Goal: Find contact information: Find contact information

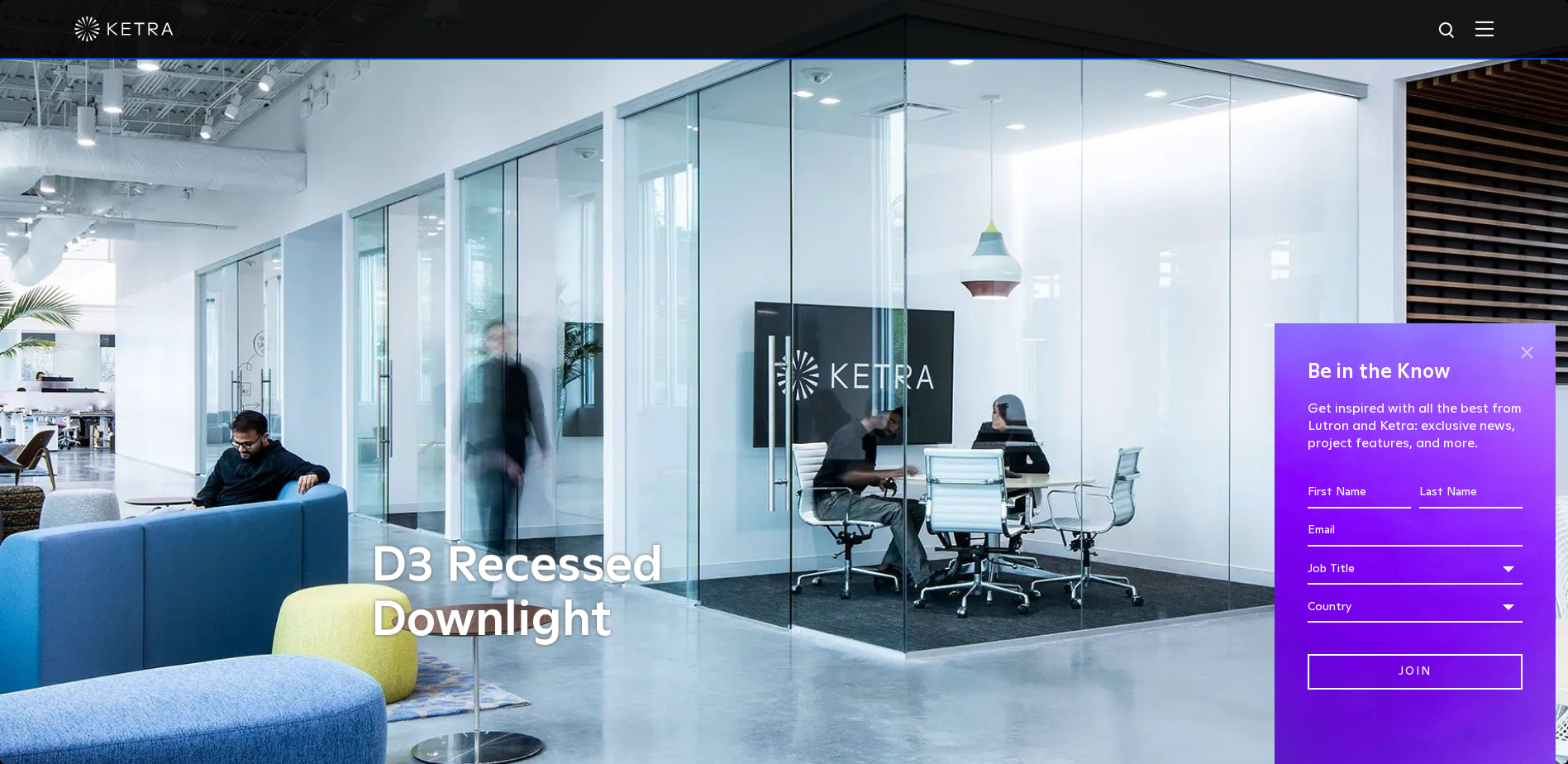
click at [1531, 344] on span at bounding box center [1527, 352] width 25 height 25
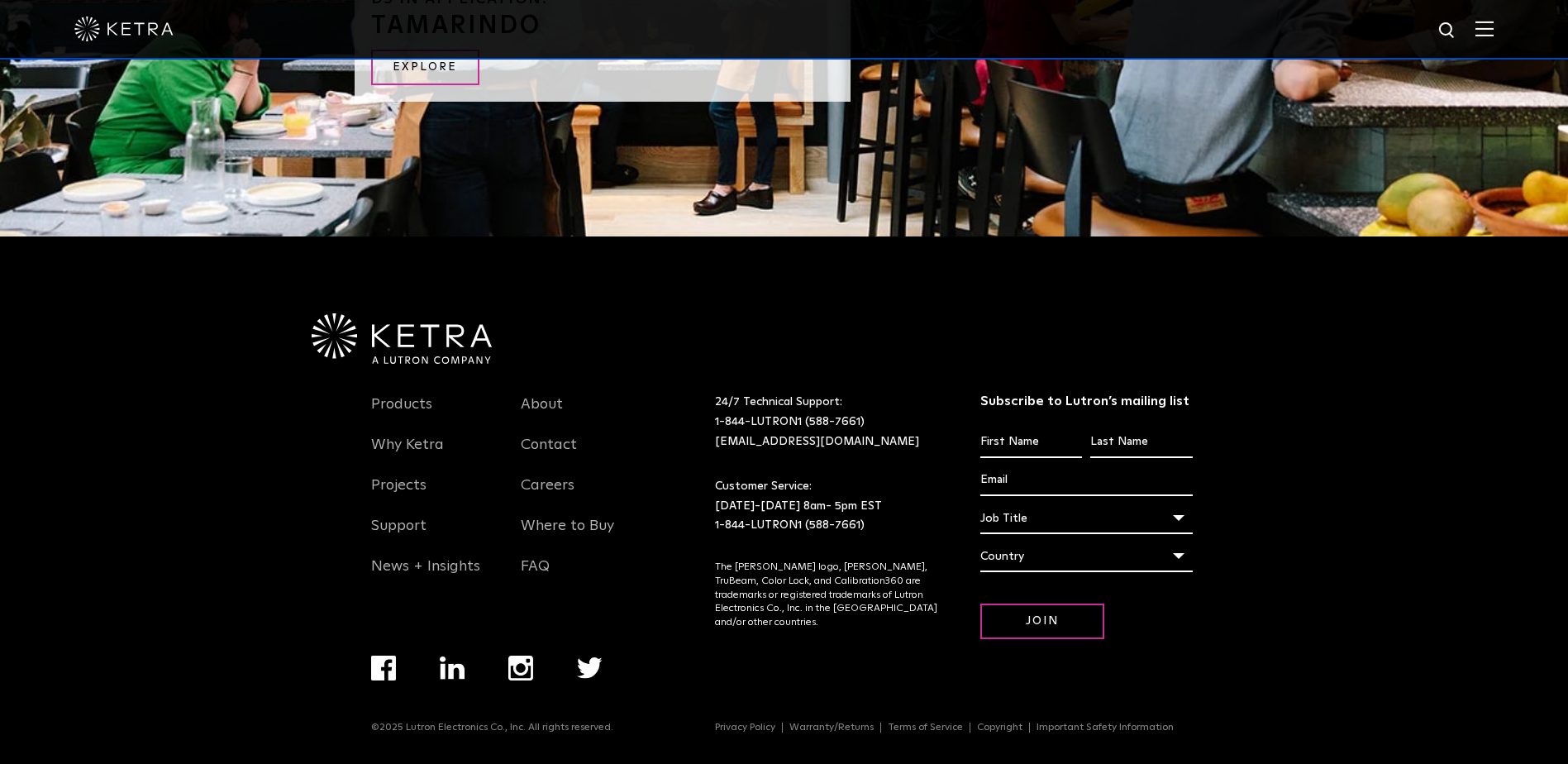
scroll to position [3544, 0]
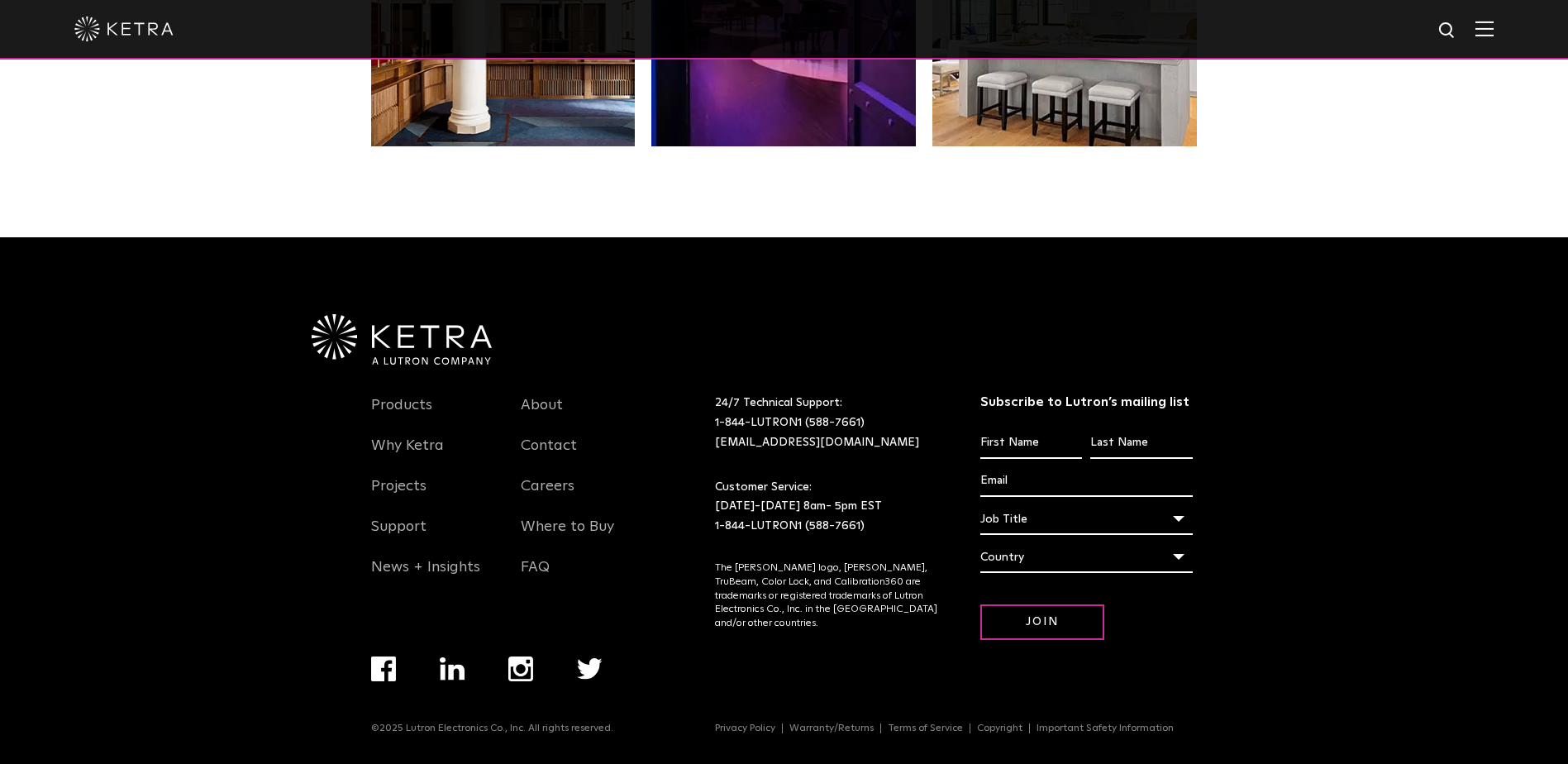
scroll to position [3471, 0]
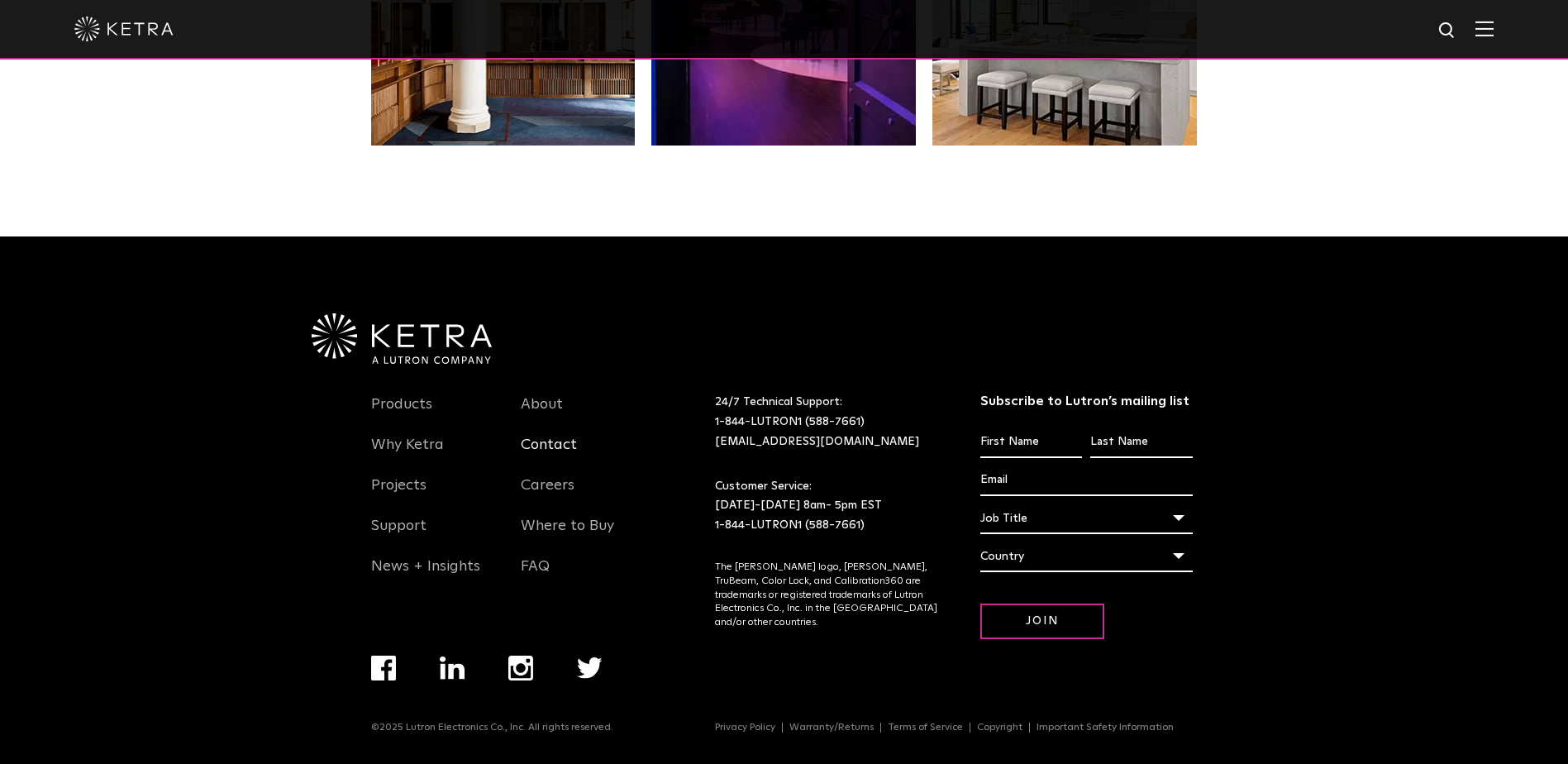
click at [542, 447] on link "Contact" at bounding box center [549, 455] width 56 height 38
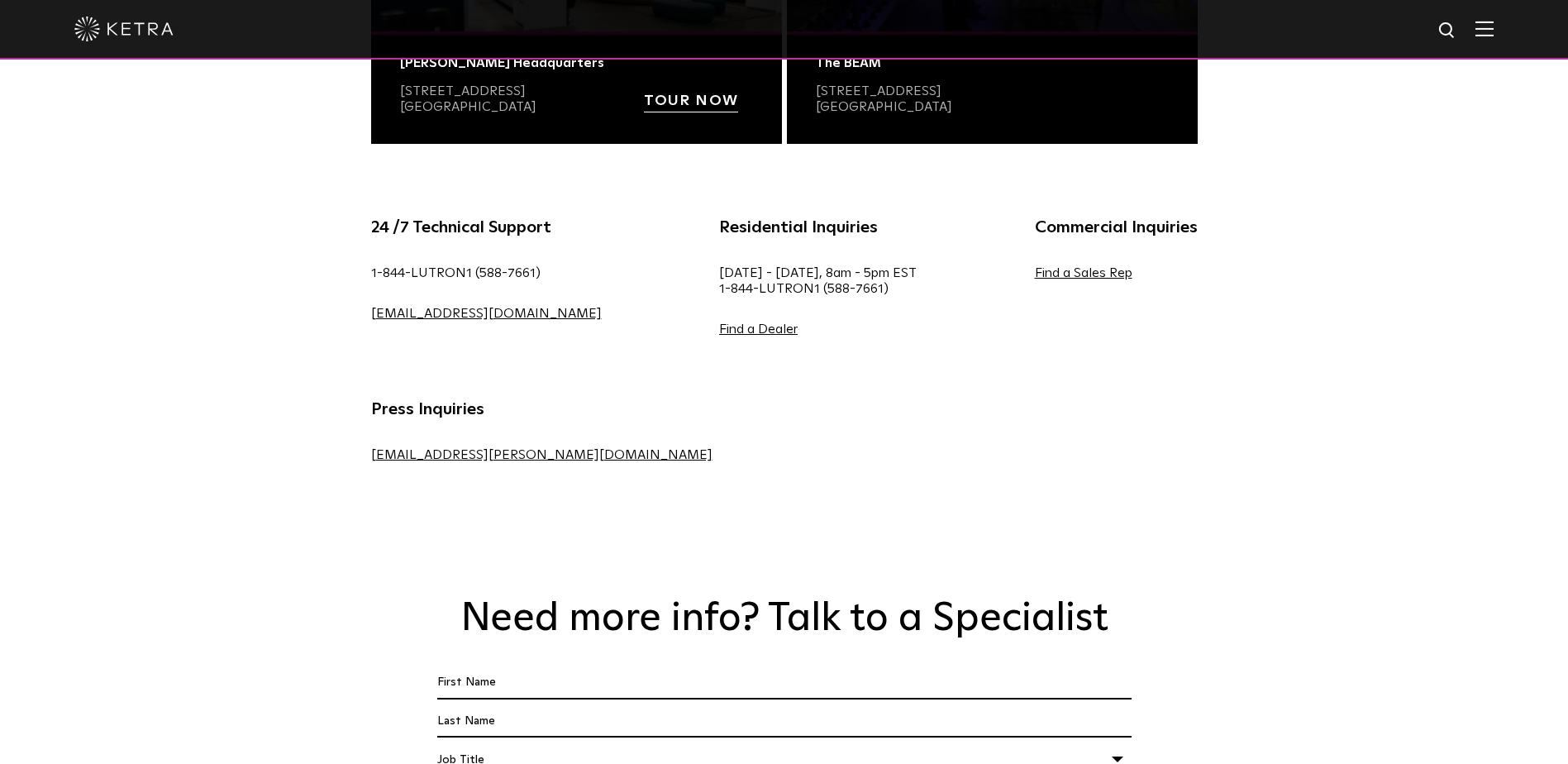
scroll to position [886, 0]
click at [1034, 274] on link "Find a Sales Rep" at bounding box center [1083, 272] width 98 height 13
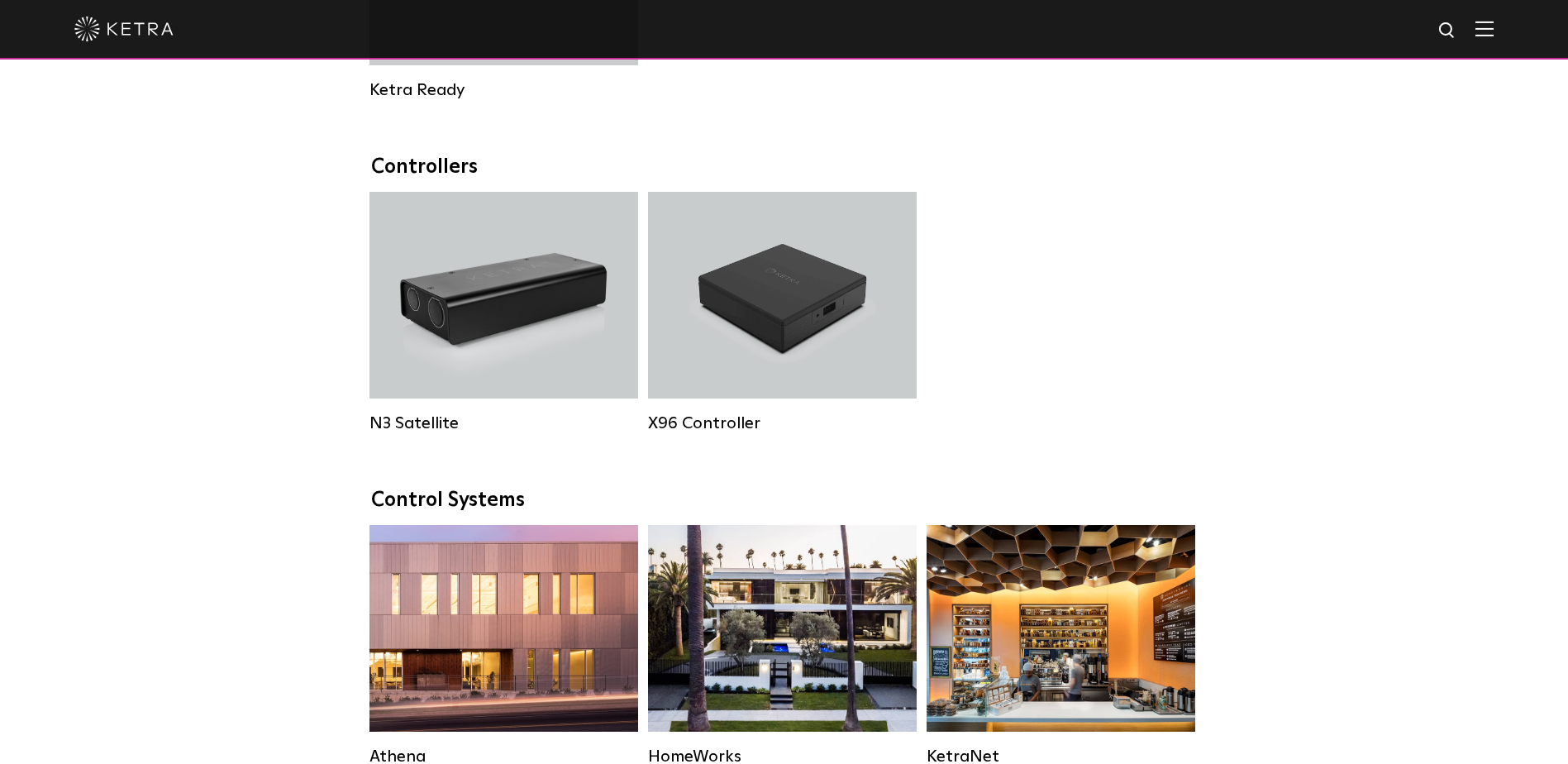
scroll to position [2036, 0]
